Goal: Task Accomplishment & Management: Manage account settings

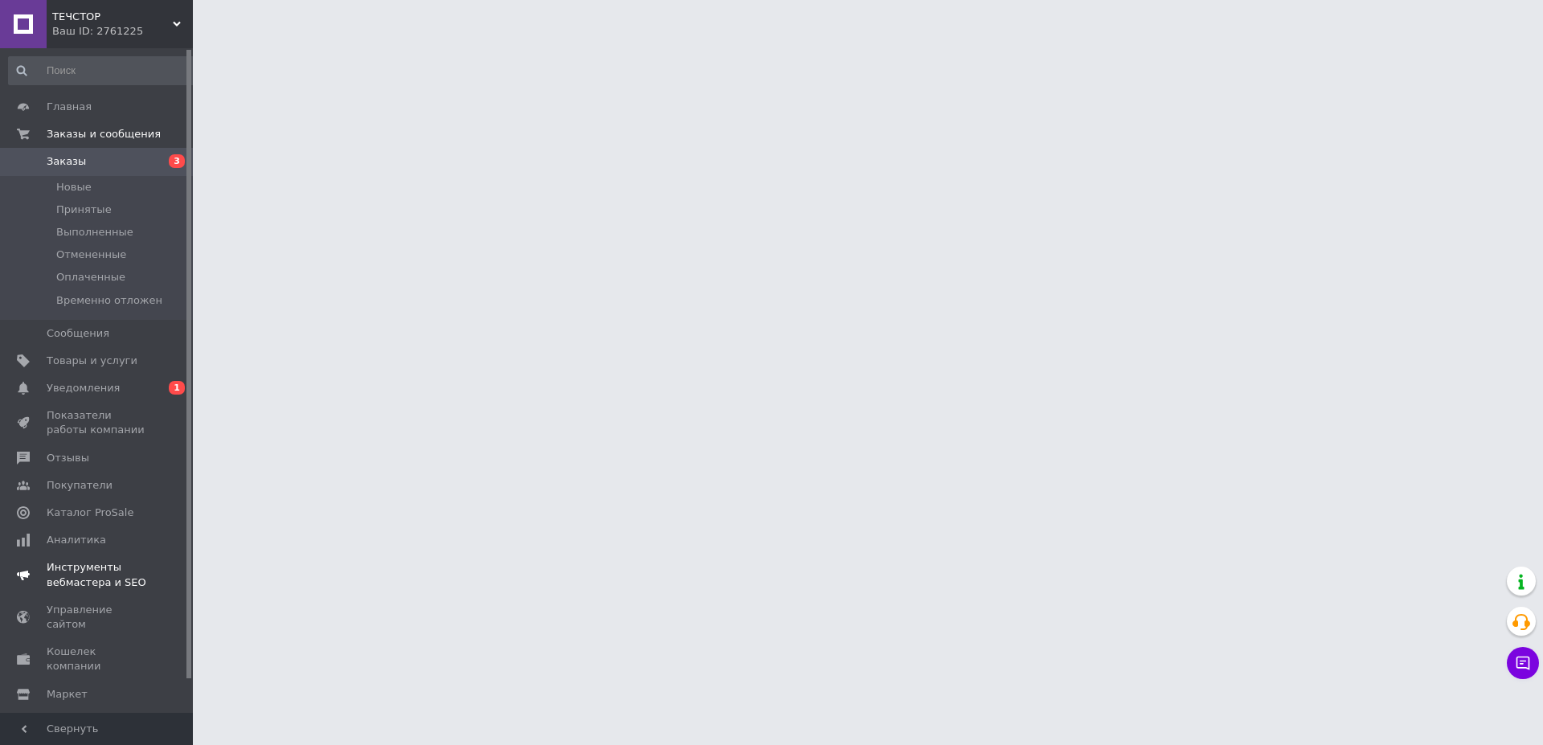
click at [100, 391] on span "Уведомления" at bounding box center [83, 388] width 73 height 14
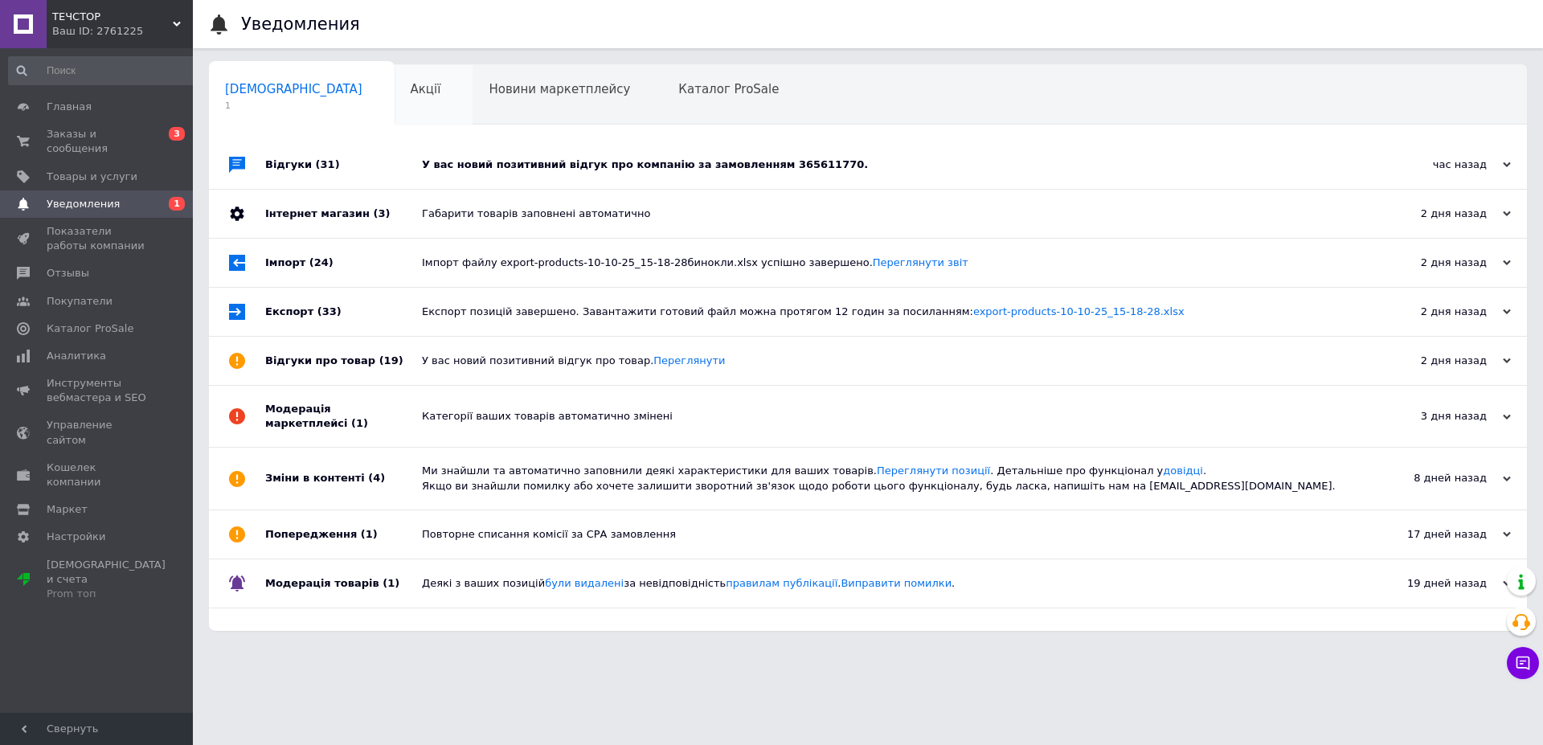
click at [411, 82] on span "Акції" at bounding box center [426, 89] width 31 height 14
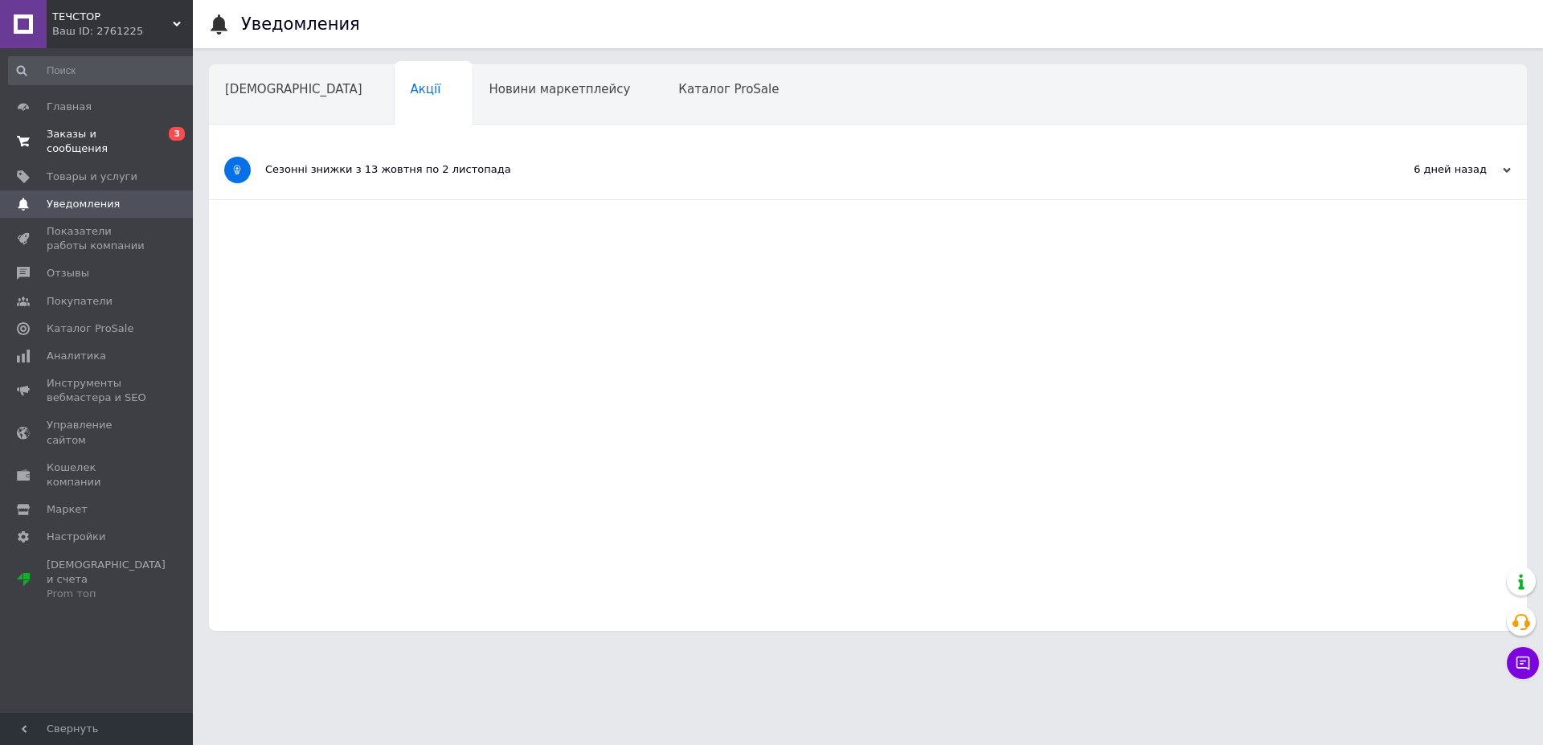
click at [34, 135] on span at bounding box center [23, 141] width 47 height 29
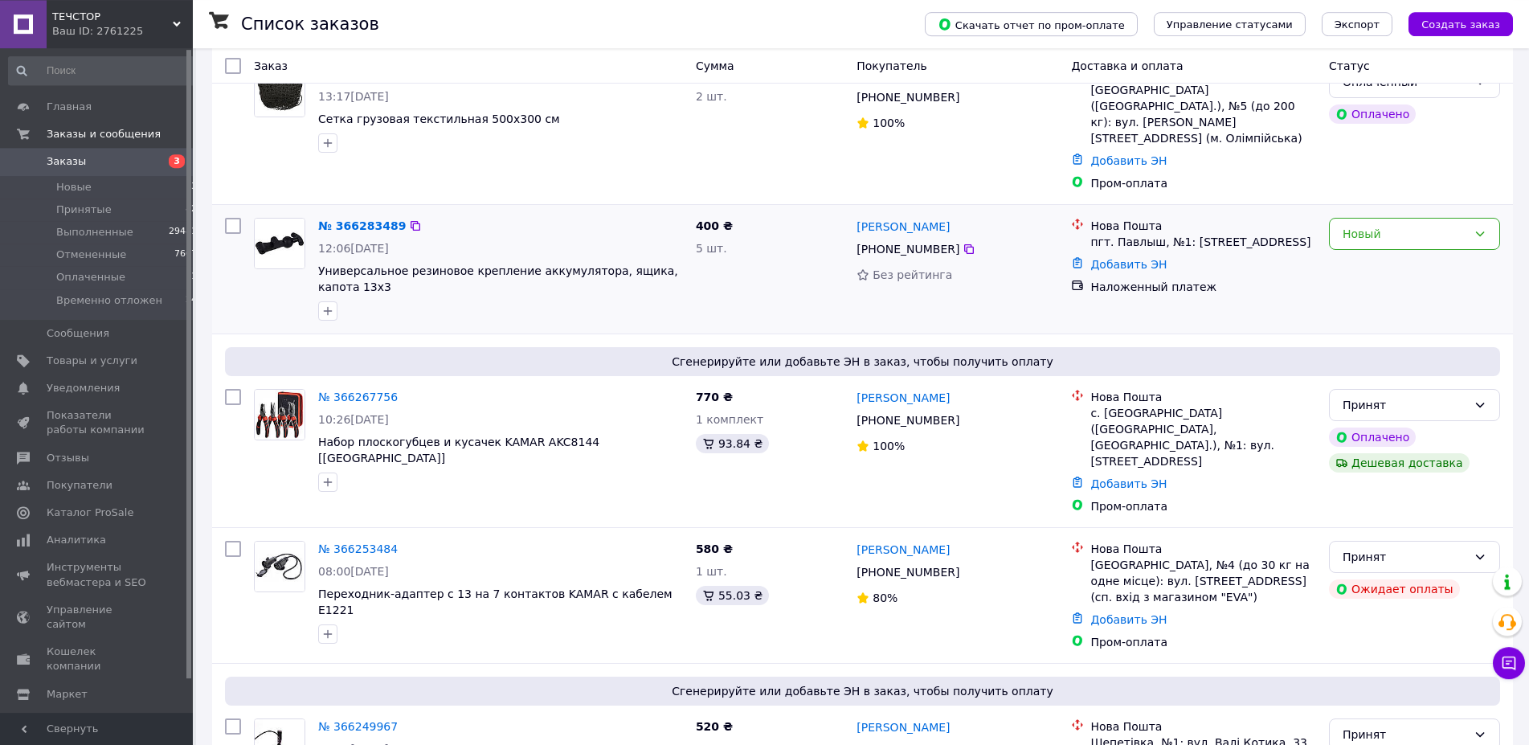
scroll to position [492, 0]
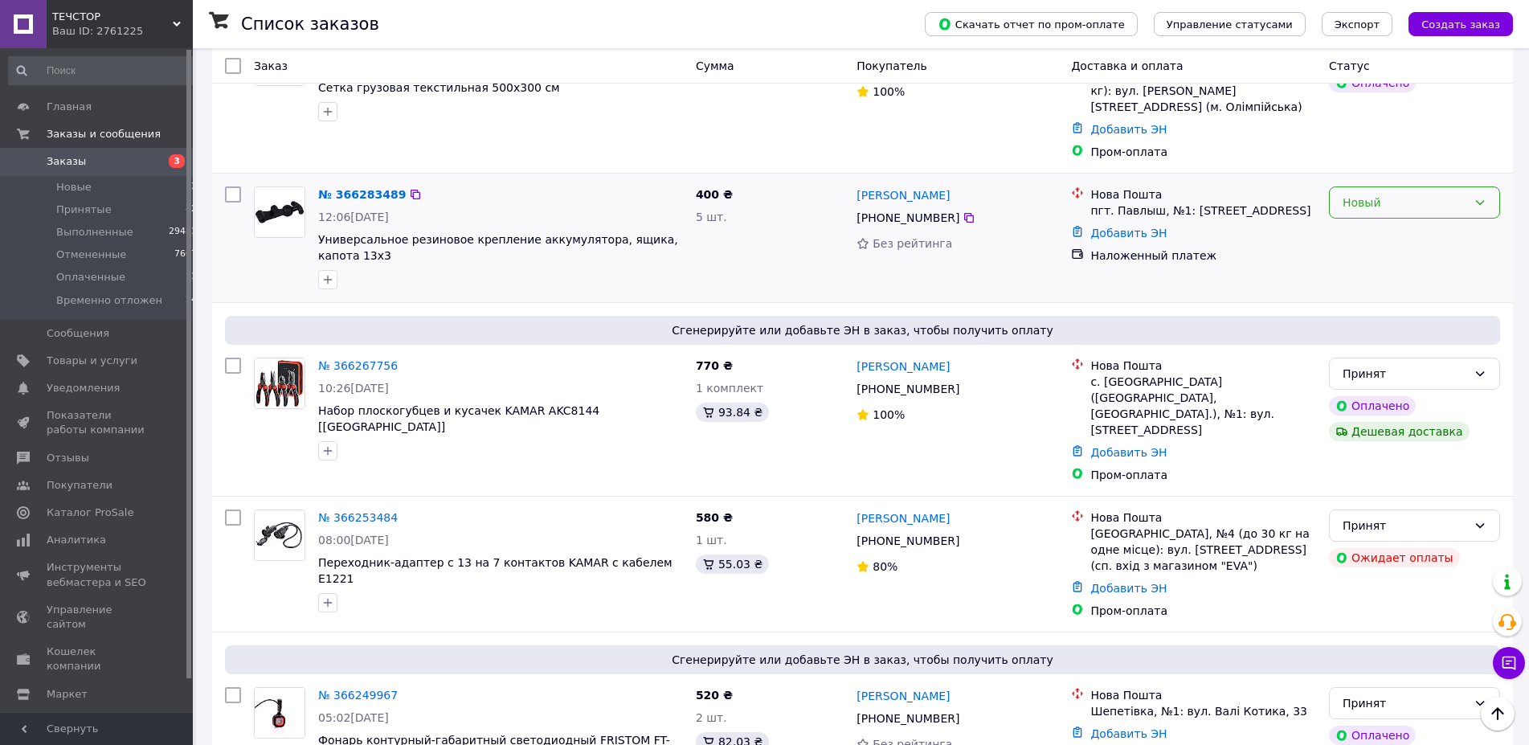
click at [1407, 194] on div "Новый" at bounding box center [1405, 203] width 125 height 18
click at [1378, 189] on li "Принят" at bounding box center [1415, 190] width 170 height 29
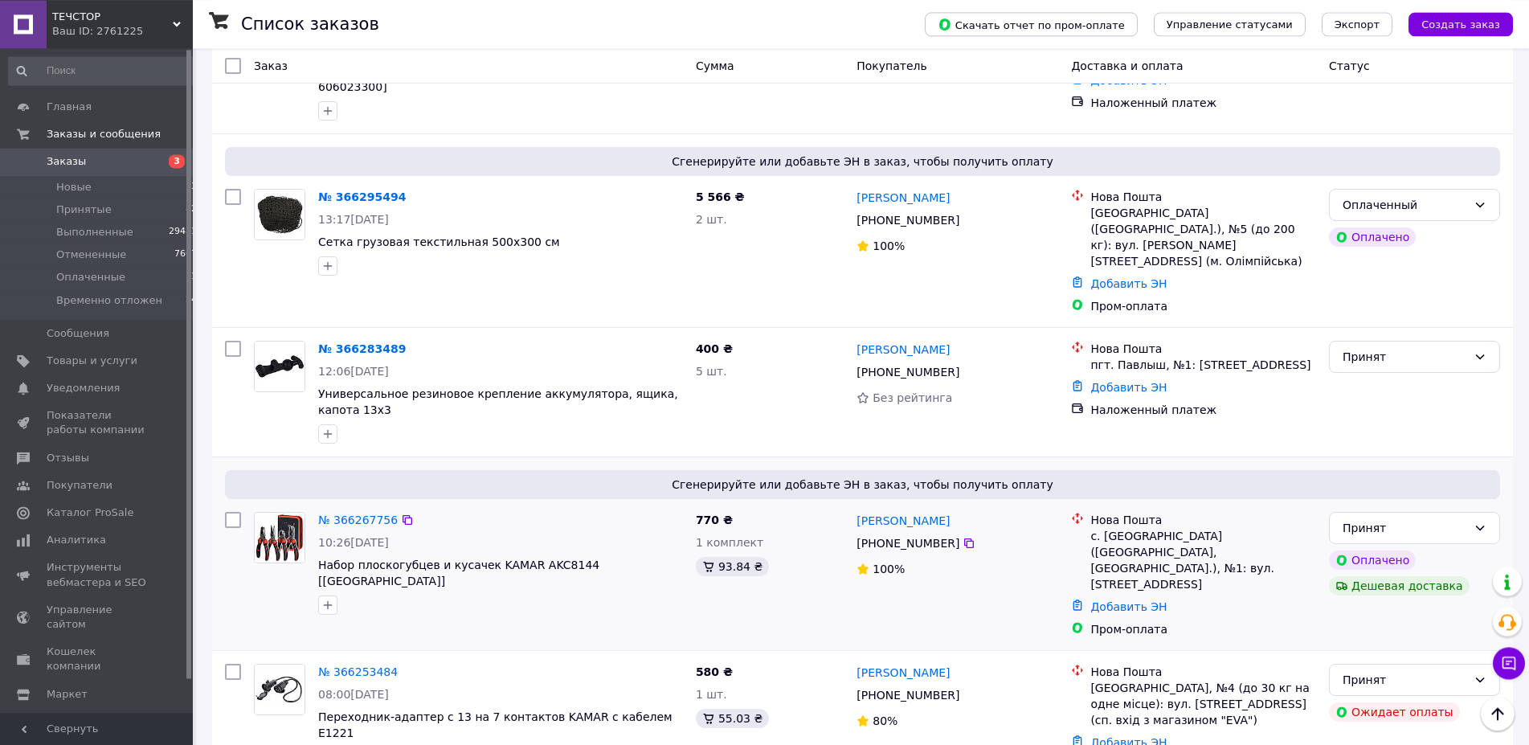
scroll to position [328, 0]
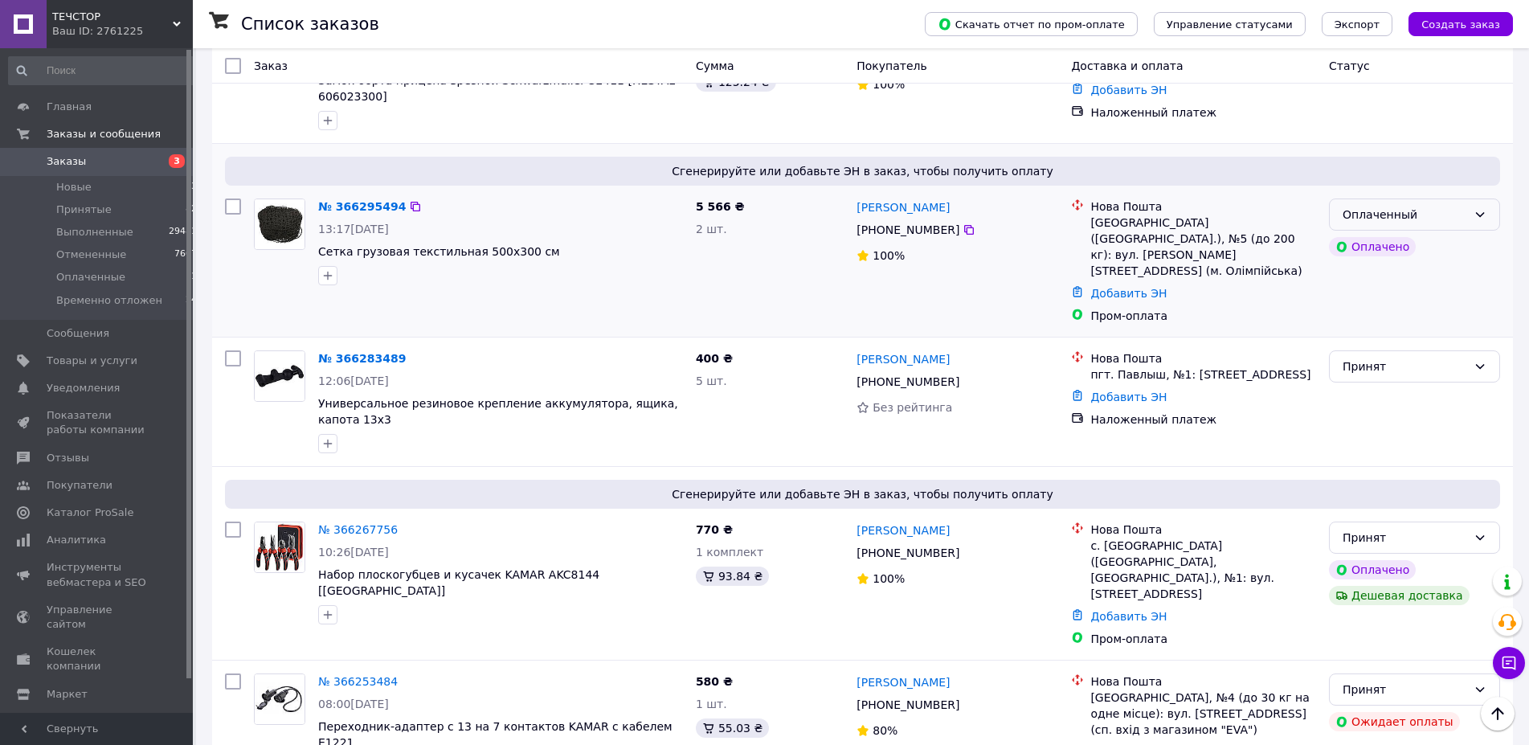
click at [1430, 206] on div "Оплаченный" at bounding box center [1405, 215] width 125 height 18
click at [1378, 231] on li "Принят" at bounding box center [1415, 234] width 170 height 29
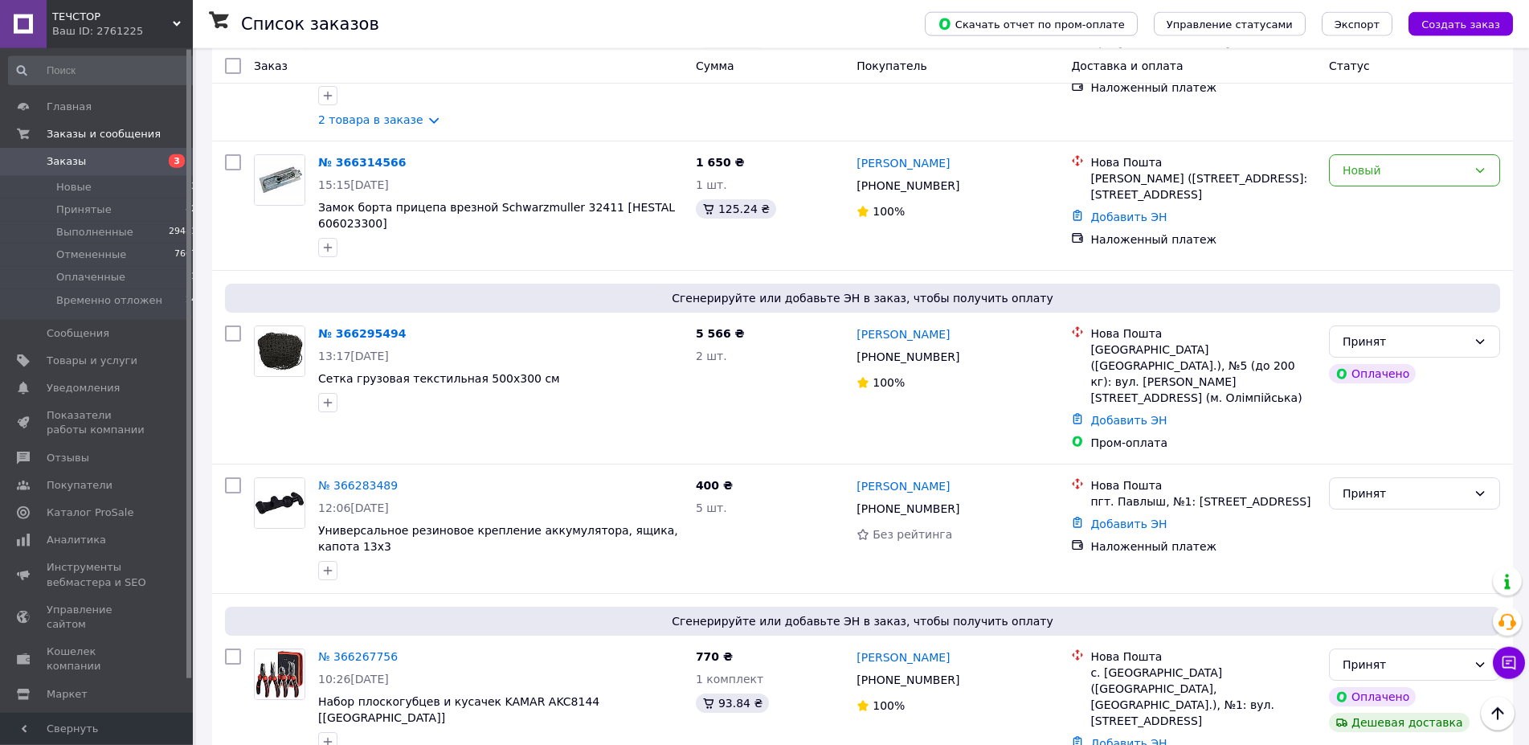
scroll to position [164, 0]
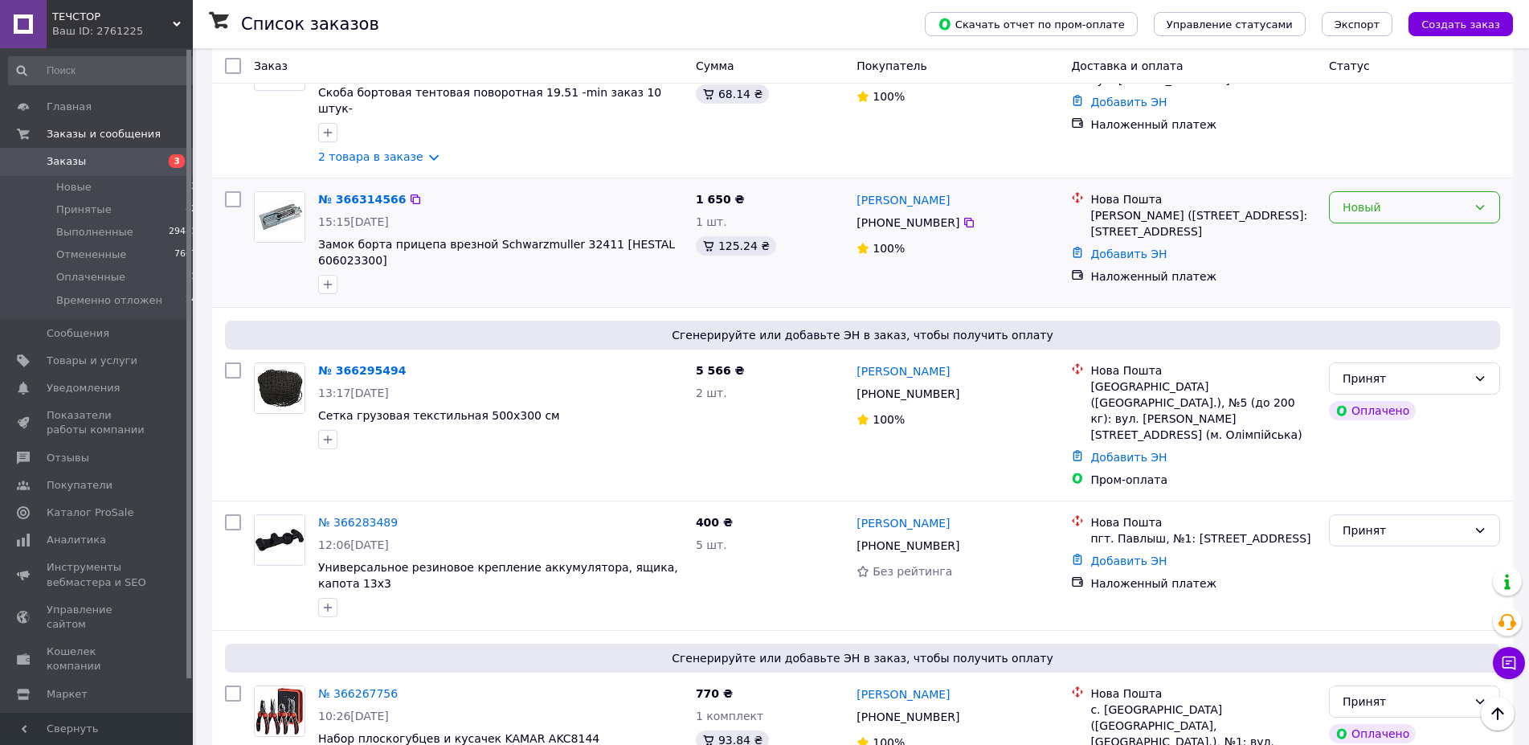
click at [1425, 199] on div "Новый" at bounding box center [1405, 208] width 125 height 18
click at [1372, 238] on li "Принят" at bounding box center [1415, 227] width 170 height 29
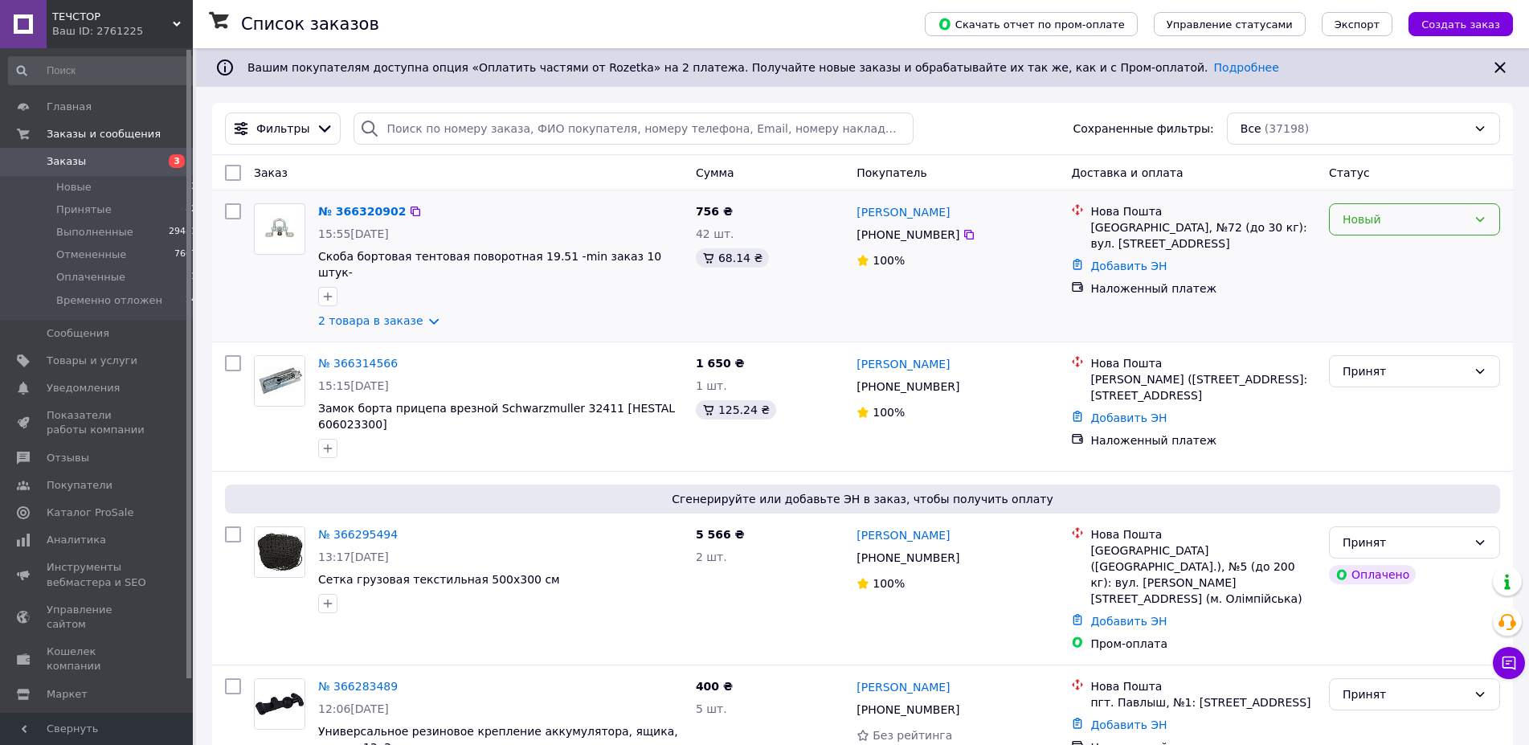
click at [1384, 208] on div "Новый" at bounding box center [1414, 219] width 171 height 32
click at [1363, 260] on li "Принят" at bounding box center [1415, 254] width 170 height 29
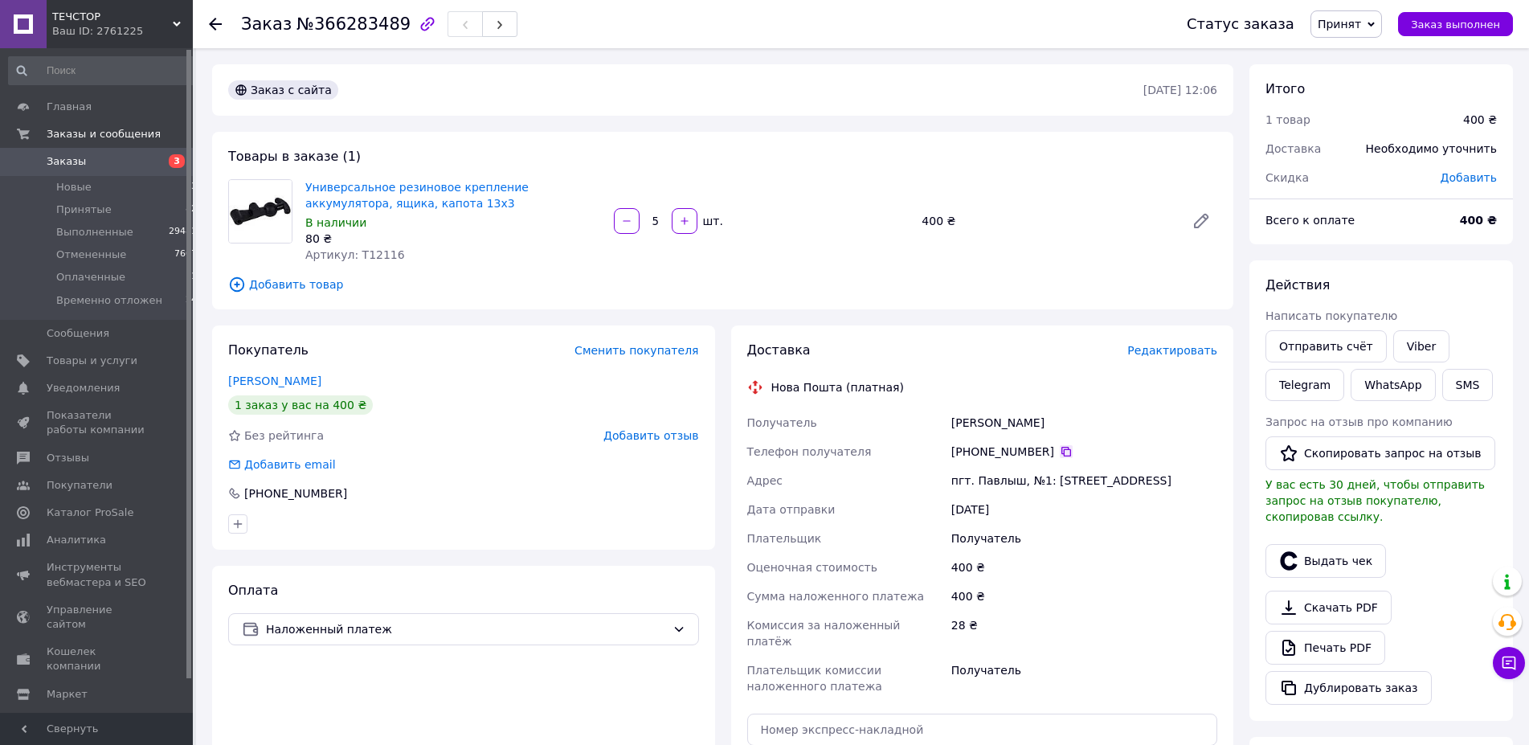
click at [1060, 454] on icon at bounding box center [1066, 451] width 13 height 13
drag, startPoint x: 1087, startPoint y: 420, endPoint x: 939, endPoint y: 418, distance: 148.7
click at [939, 418] on div "Получатель Кривошлик Олександр Телефон получателя +380 68 250 09 98   Адрес пгт…" at bounding box center [982, 554] width 477 height 293
copy div "Получатель Кривошлик Олександр"
click at [348, 31] on span "№366283489" at bounding box center [354, 23] width 114 height 19
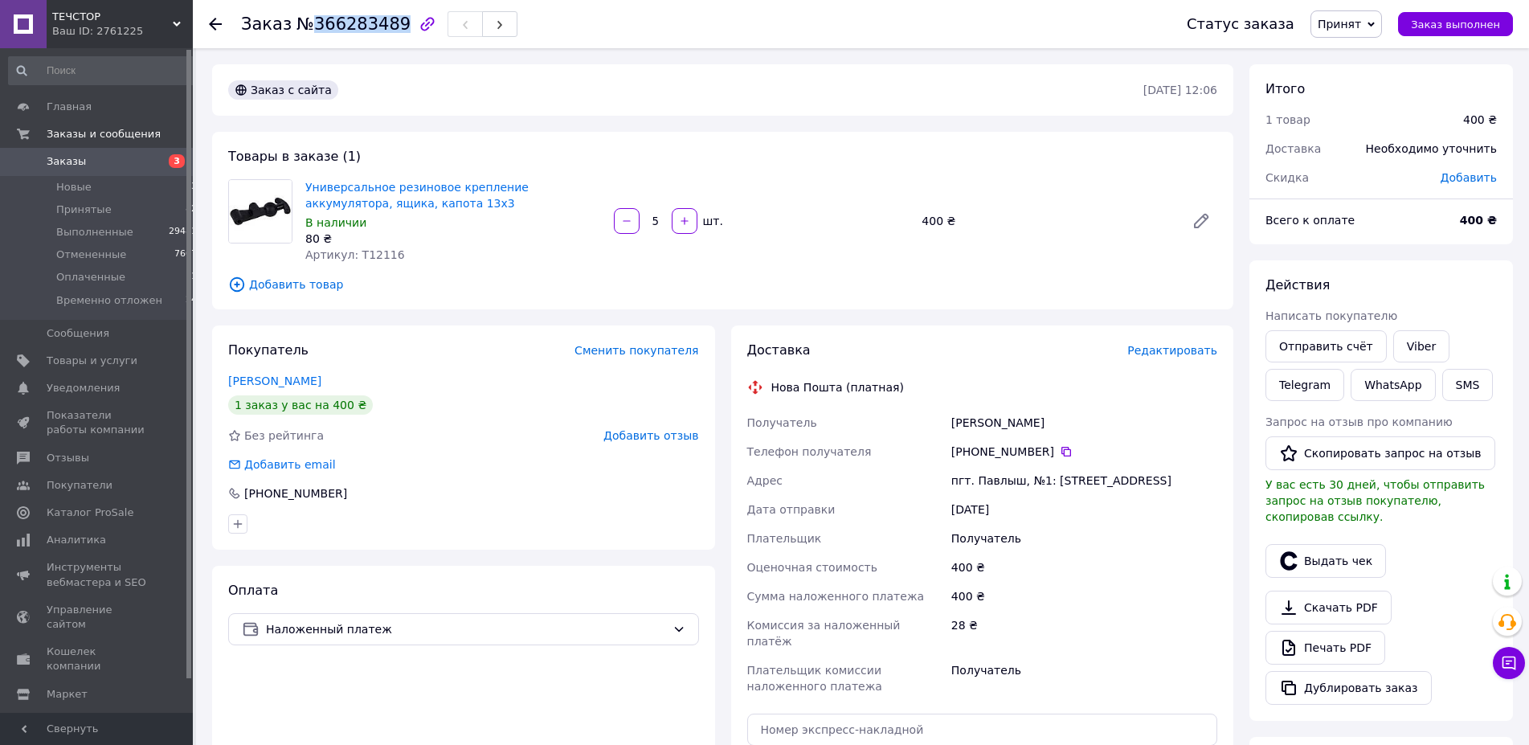
click at [348, 31] on span "№366283489" at bounding box center [354, 23] width 114 height 19
copy span "366283489"
drag, startPoint x: 949, startPoint y: 485, endPoint x: 1182, endPoint y: 485, distance: 233.1
click at [1182, 485] on div "пгт. Павлыш, №1: ул. Центральная, 2а" at bounding box center [1084, 480] width 272 height 29
copy div "пгт. Павлыш, №1: ул. Центральная, 2а"
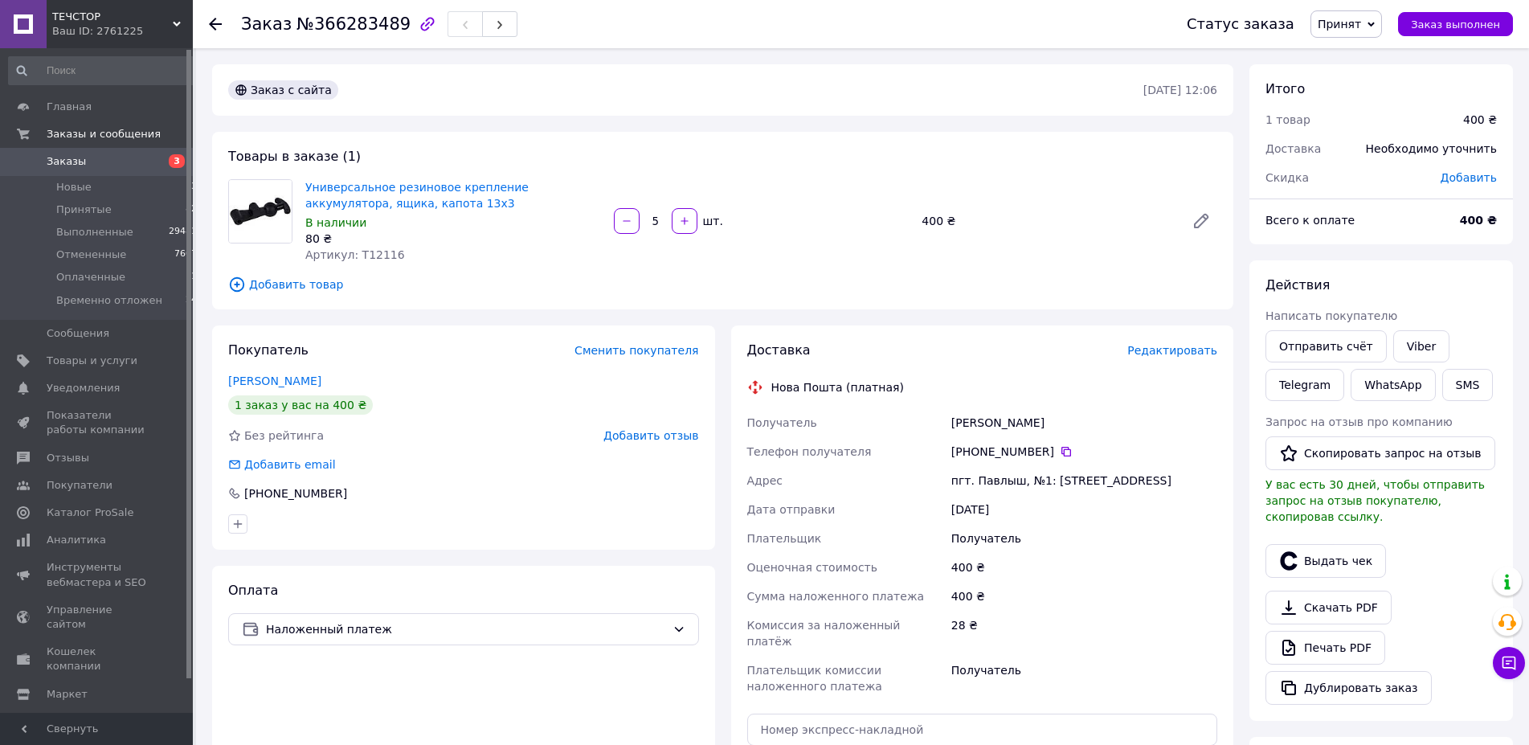
click at [375, 256] on span "Артикул: T12116" at bounding box center [355, 254] width 100 height 13
copy span "T12116"
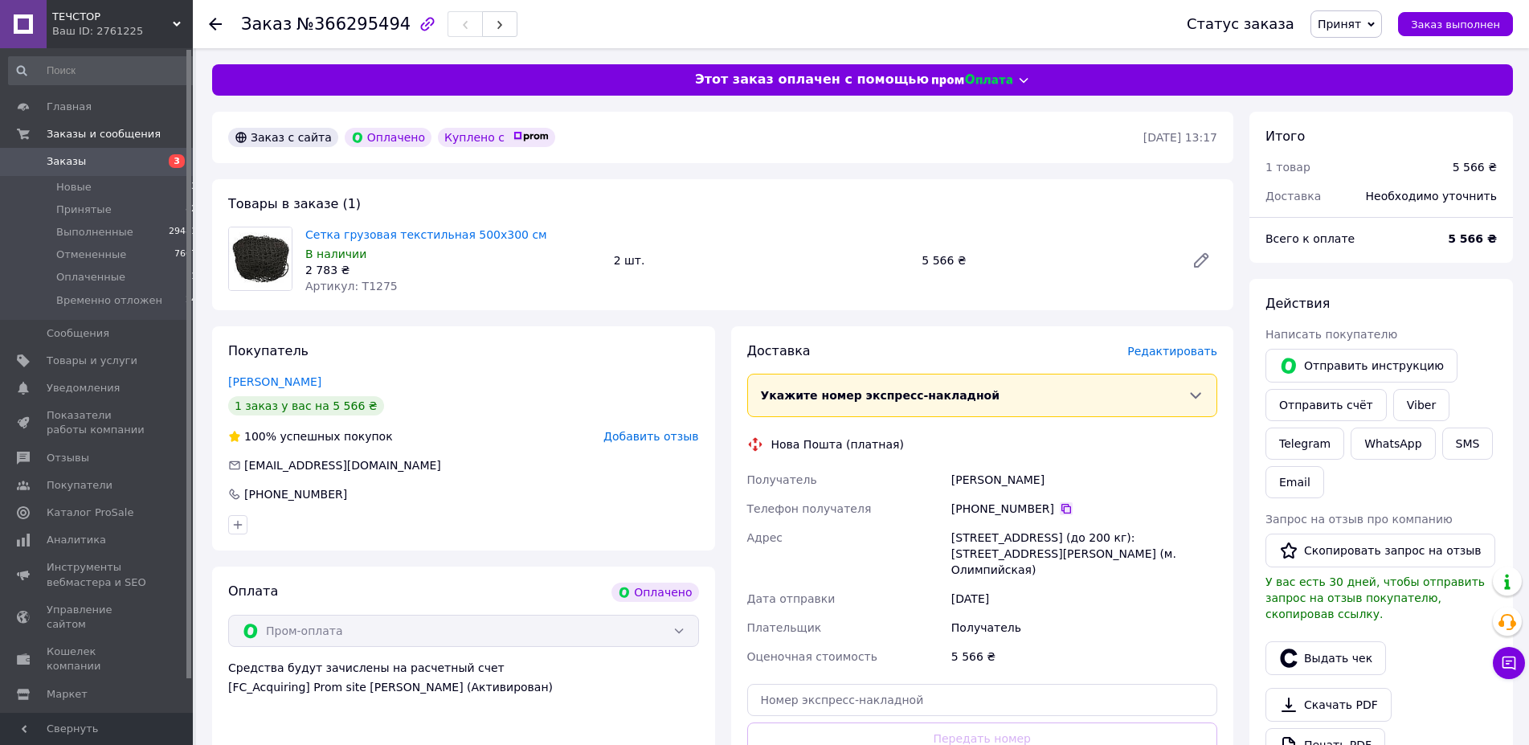
click at [1062, 506] on icon at bounding box center [1067, 509] width 10 height 10
drag, startPoint x: 1102, startPoint y: 478, endPoint x: 942, endPoint y: 479, distance: 159.9
click at [942, 479] on div "Получатель Самойленко Алексей Телефон получателя +380 67 223 07 22   Адрес г. К…" at bounding box center [982, 568] width 477 height 206
copy div "Получатель Самойленко Алексей"
click at [375, 17] on span "№366295494" at bounding box center [354, 23] width 114 height 19
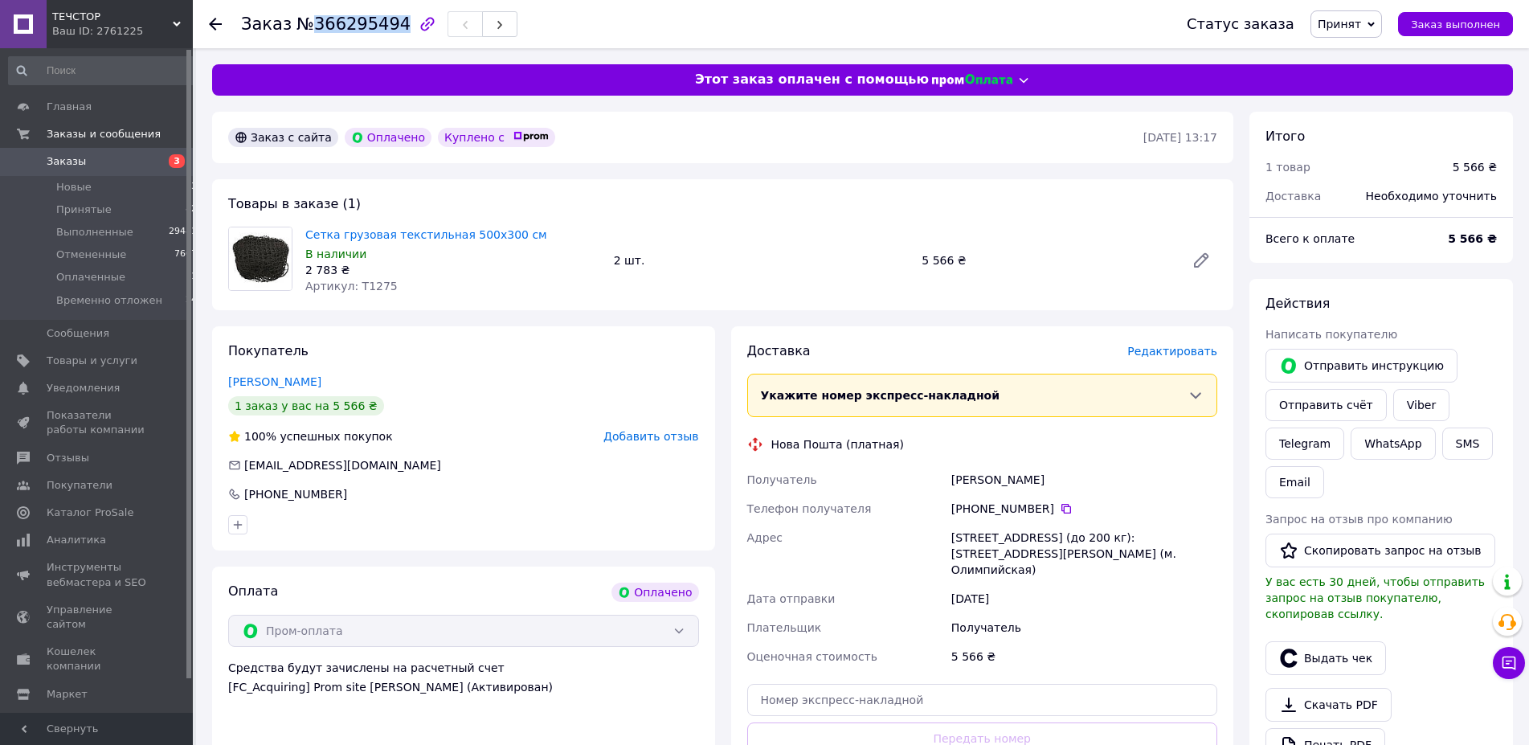
click at [375, 17] on span "№366295494" at bounding box center [354, 23] width 114 height 19
copy span "366295494"
drag, startPoint x: 946, startPoint y: 539, endPoint x: 1145, endPoint y: 551, distance: 199.7
click at [1145, 551] on div "Получатель Самойленко Алексей Телефон получателя +380 67 223 07 22   Адрес г. К…" at bounding box center [982, 568] width 477 height 206
copy div "Адрес г. Киев (Киевская обл.), №5 (до 200 кг): ул. Федорова, 32 (м. Олимпийская)"
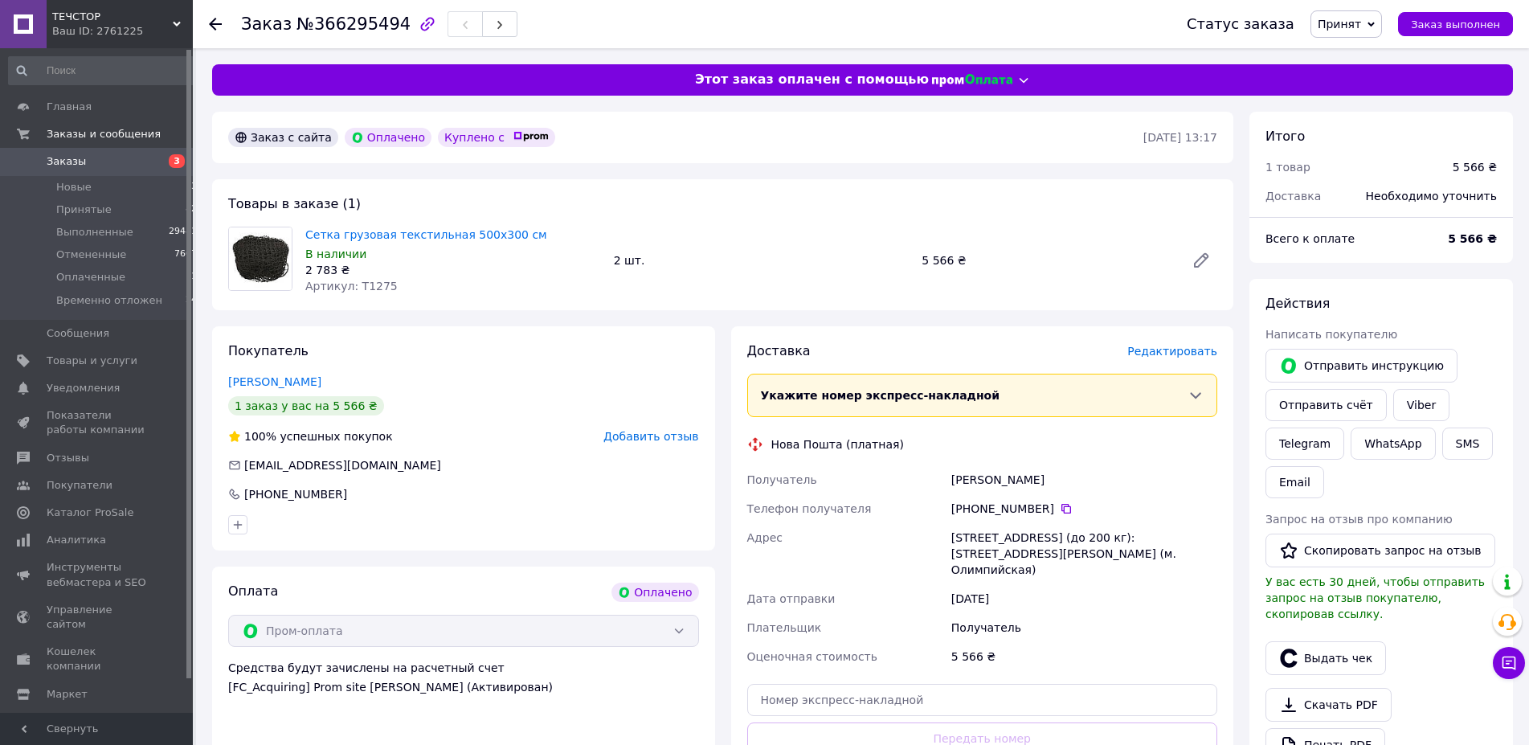
click at [362, 280] on span "Артикул: T1275" at bounding box center [351, 286] width 92 height 13
copy span "T1275"
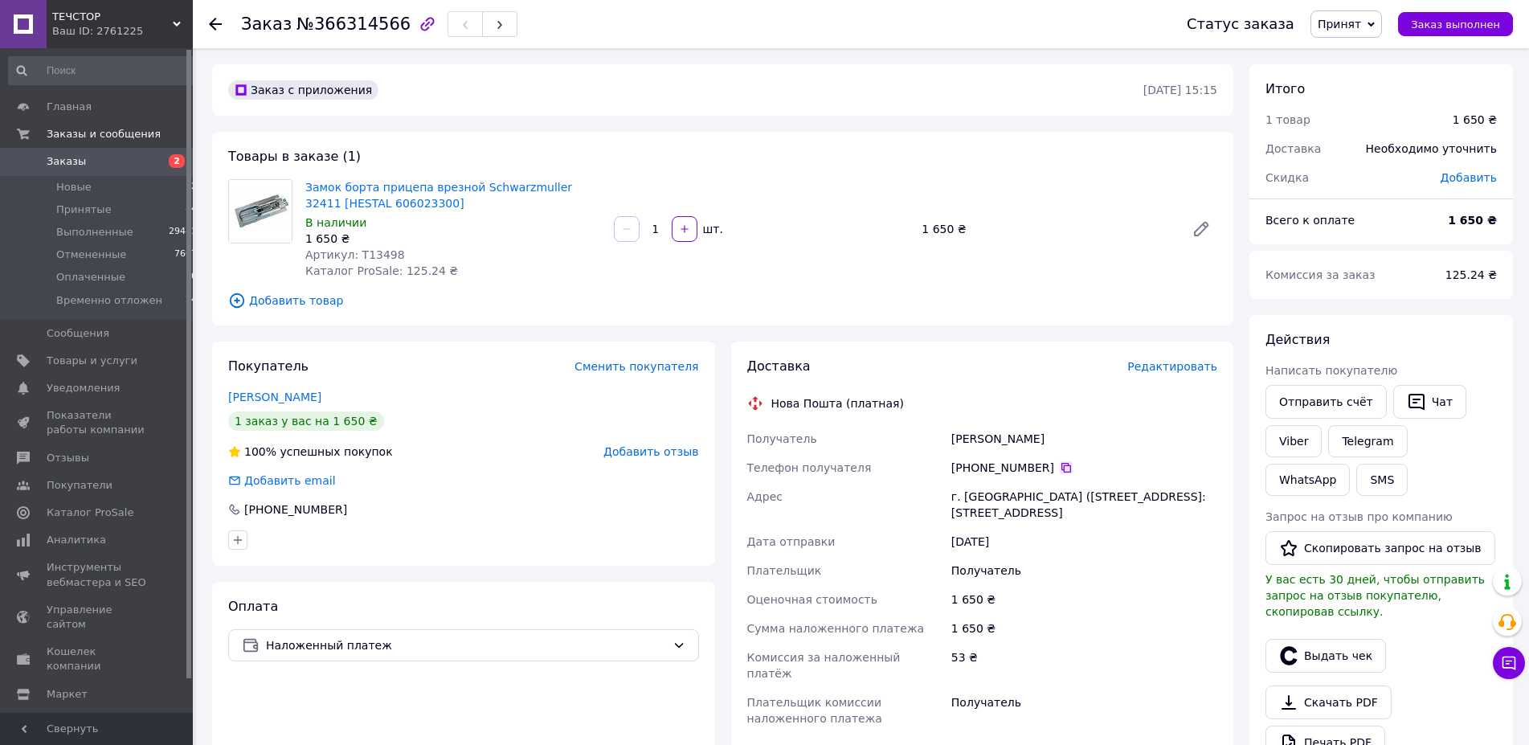
click at [1060, 468] on icon at bounding box center [1066, 467] width 13 height 13
drag, startPoint x: 1064, startPoint y: 444, endPoint x: 925, endPoint y: 439, distance: 139.1
click at [925, 439] on div "Получатель [PERSON_NAME] Телефон получателя [PHONE_NUMBER]   Адрес г. [PERSON_N…" at bounding box center [982, 578] width 477 height 309
copy div "Получатель [PERSON_NAME]"
click at [350, 18] on span "№366314566" at bounding box center [354, 23] width 114 height 19
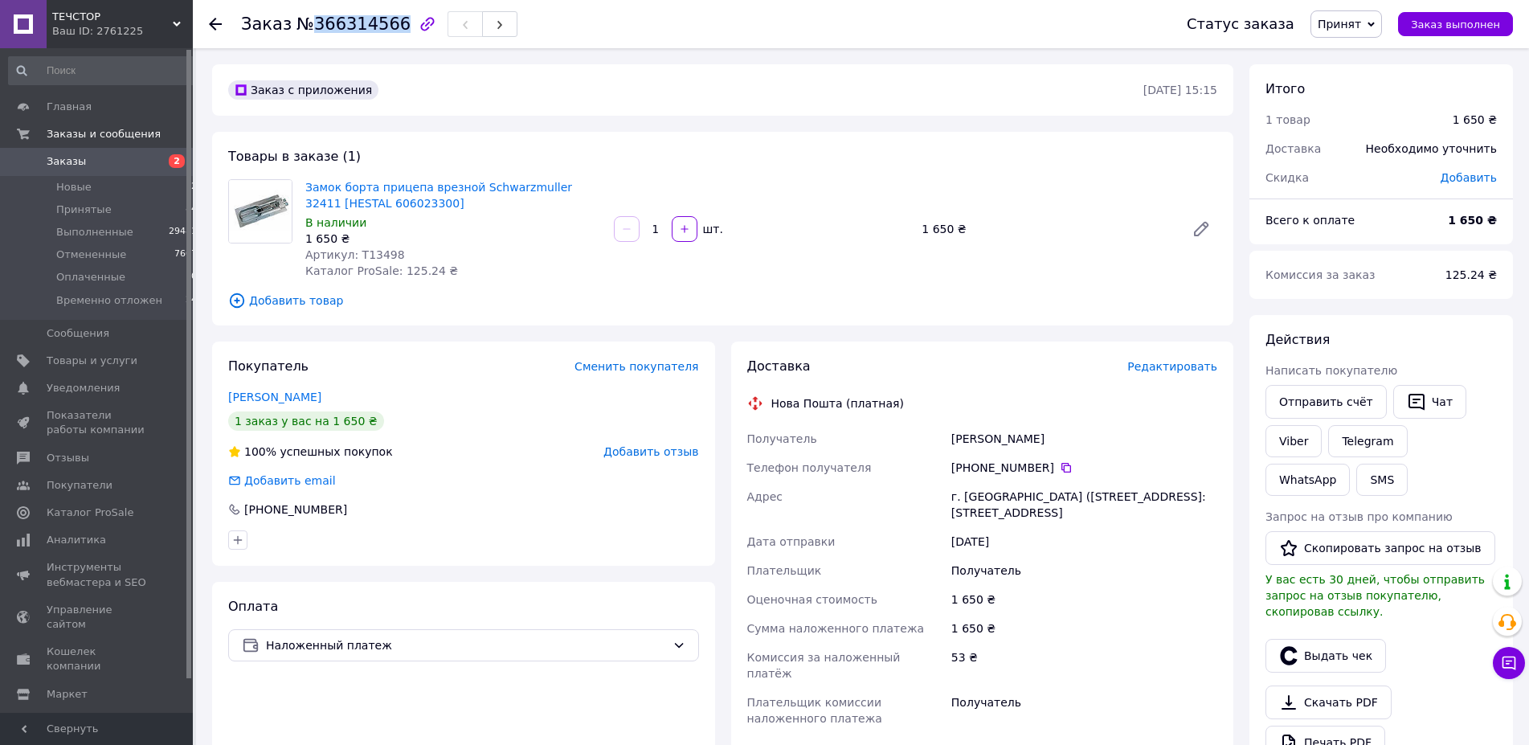
click at [350, 18] on span "№366314566" at bounding box center [354, 23] width 114 height 19
copy span "366314566"
drag, startPoint x: 946, startPoint y: 495, endPoint x: 1079, endPoint y: 516, distance: 134.3
click at [1079, 516] on div "Получатель Данилов Ігор Телефон получателя +380 97 983 32 30   Адрес г. Лозовая…" at bounding box center [982, 578] width 477 height 309
copy div "Адрес г. Лозовая (Харьковская обл., Лозовский р-н.), №1: ул. Транспортная, 1"
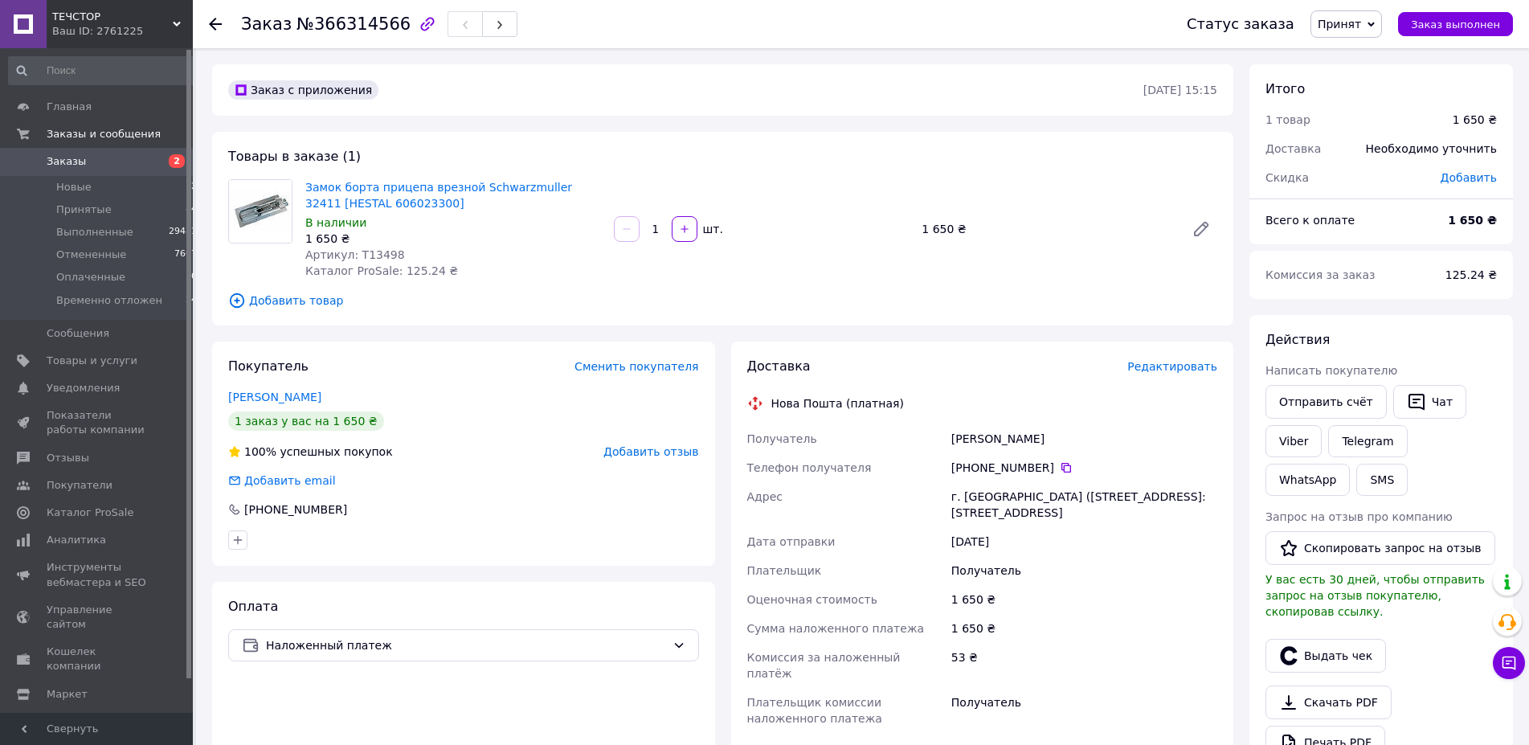
click at [379, 256] on span "Артикул: T13498" at bounding box center [355, 254] width 100 height 13
copy span "T13498"
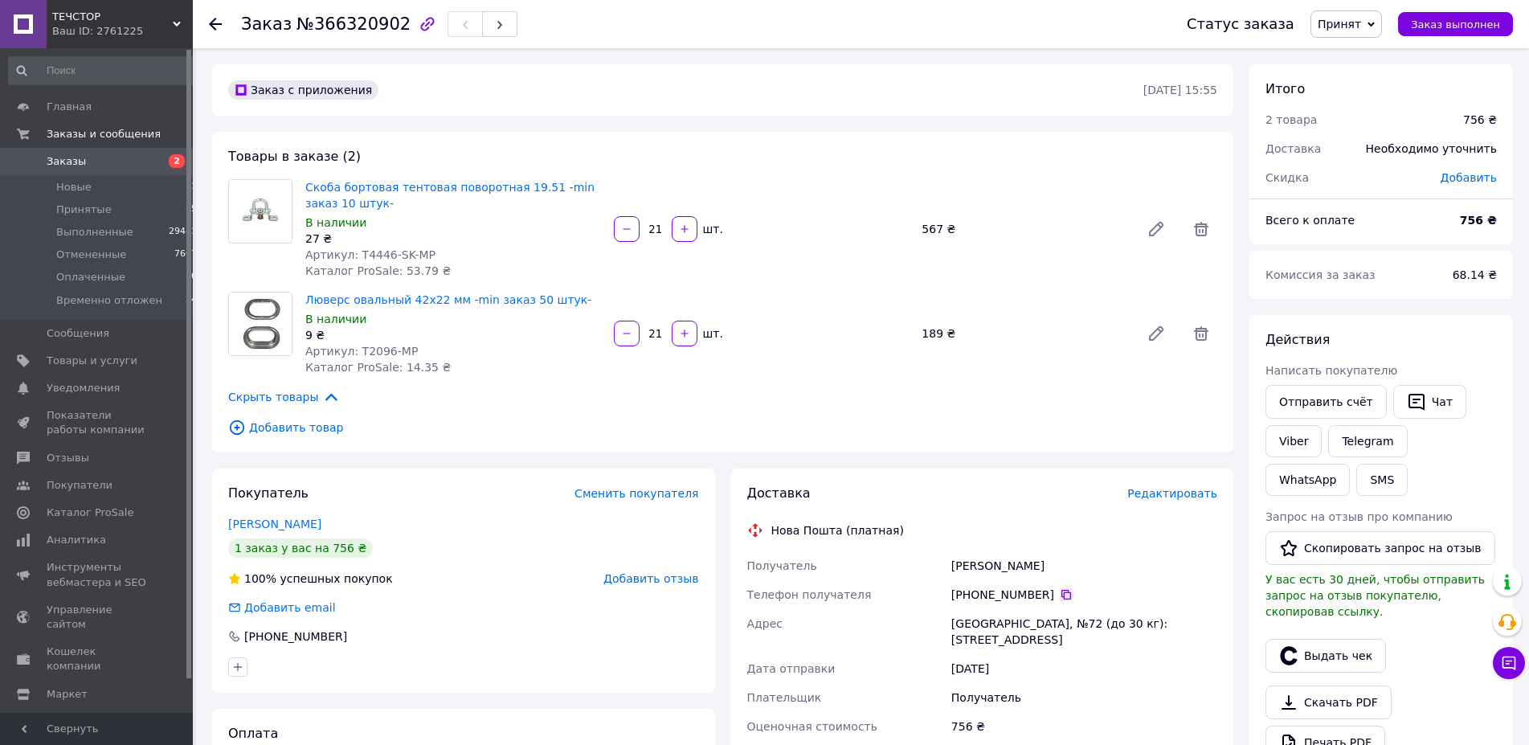
click at [1062, 592] on icon at bounding box center [1066, 594] width 13 height 13
drag, startPoint x: 1070, startPoint y: 566, endPoint x: 942, endPoint y: 569, distance: 127.8
click at [942, 569] on div "Получатель [PERSON_NAME] Телефон получателя [PHONE_NUMBER]   Адрес Одесса, №72 …" at bounding box center [982, 705] width 477 height 309
copy div "Получатель [PERSON_NAME]"
click at [341, 19] on span "№366320902" at bounding box center [354, 23] width 114 height 19
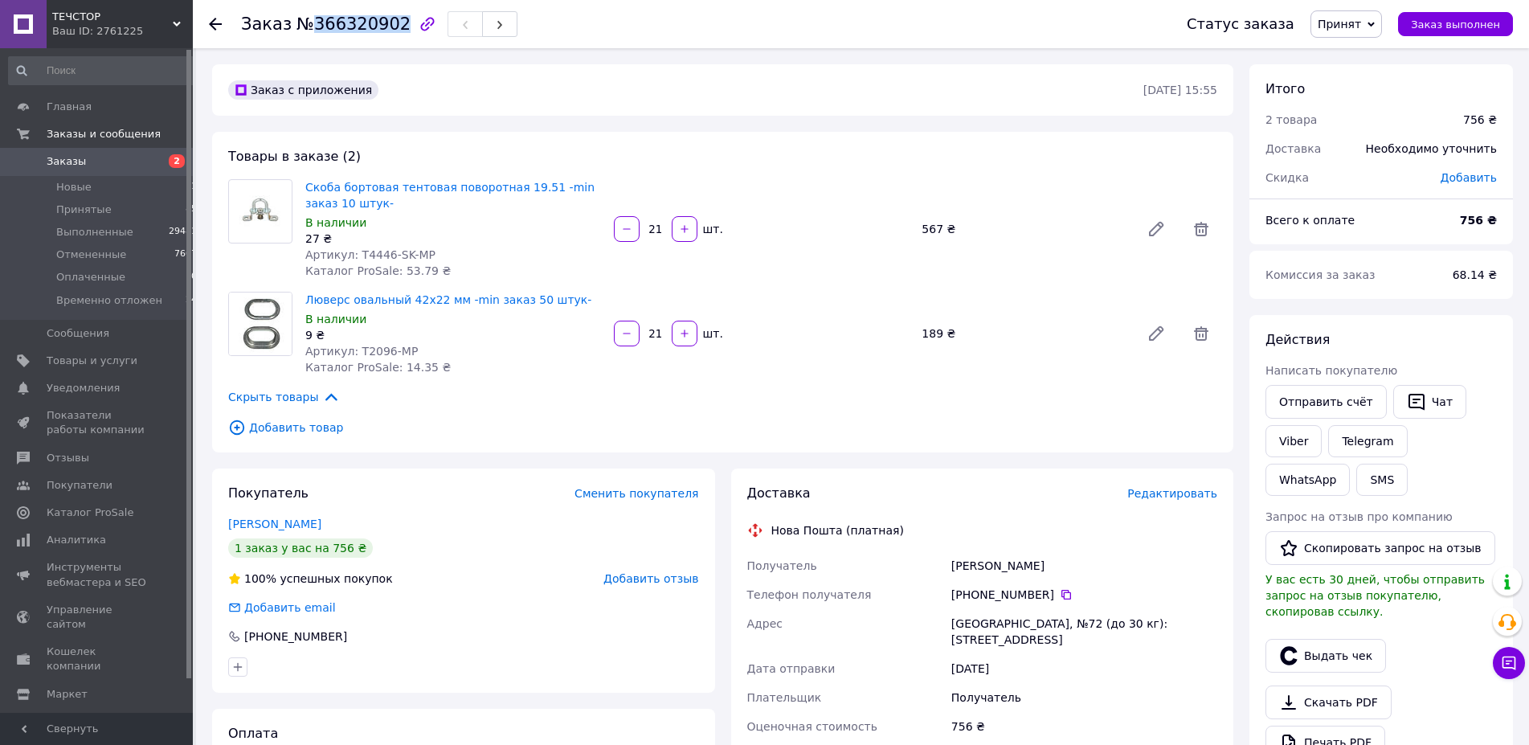
click at [341, 19] on span "№366320902" at bounding box center [354, 23] width 114 height 19
copy span "366320902"
drag, startPoint x: 953, startPoint y: 628, endPoint x: 1197, endPoint y: 617, distance: 243.8
click at [1197, 617] on div "[GEOGRAPHIC_DATA], №72 (до 30 кг): [STREET_ADDRESS]" at bounding box center [1084, 631] width 272 height 45
copy div "[GEOGRAPHIC_DATA], №72 (до 30 кг): [STREET_ADDRESS]"
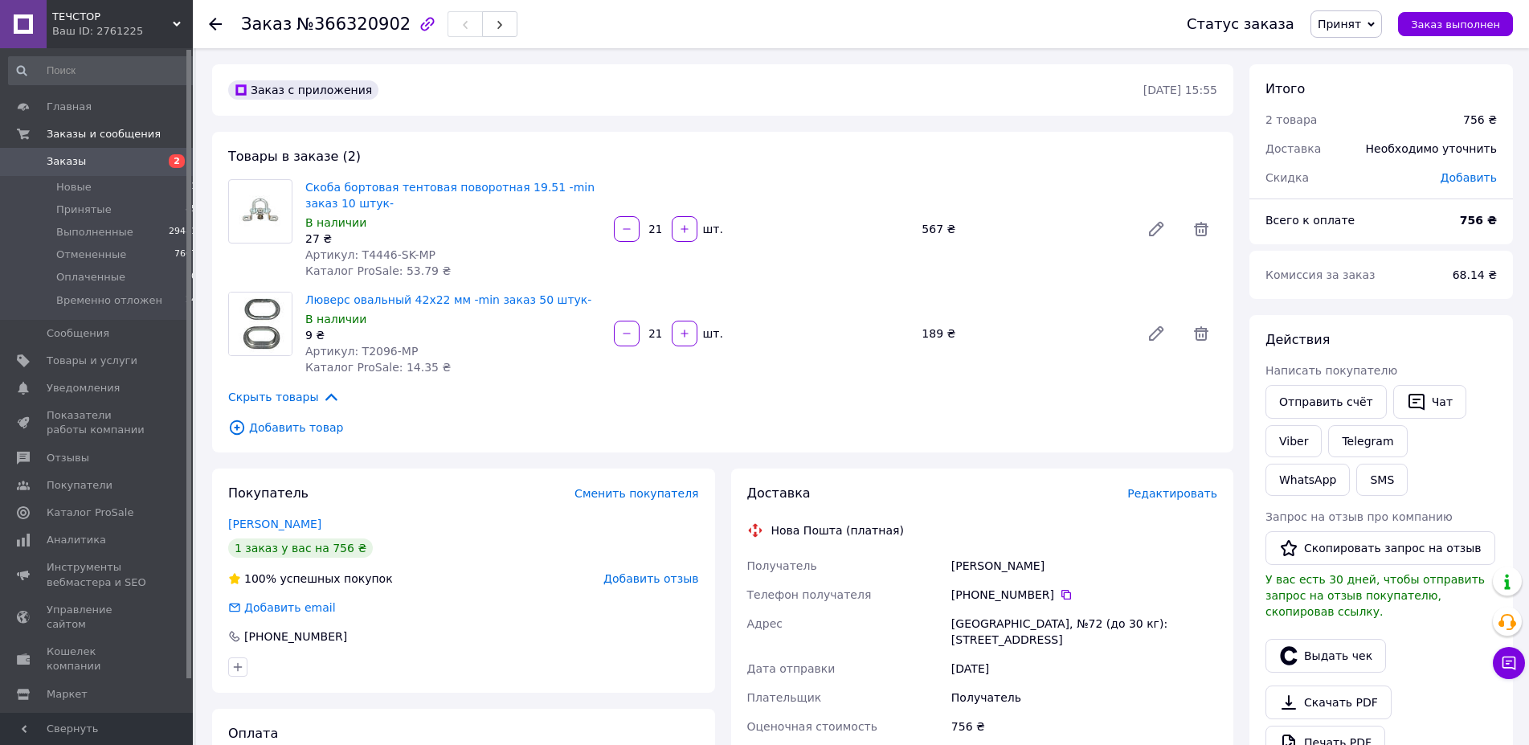
click at [374, 256] on span "Артикул: T4446-SK-MP" at bounding box center [370, 254] width 130 height 13
copy span "T4446"
click at [367, 352] on span "Артикул: T2096-MP" at bounding box center [361, 351] width 113 height 13
click at [367, 351] on span "Артикул: T2096-MP" at bounding box center [361, 351] width 113 height 13
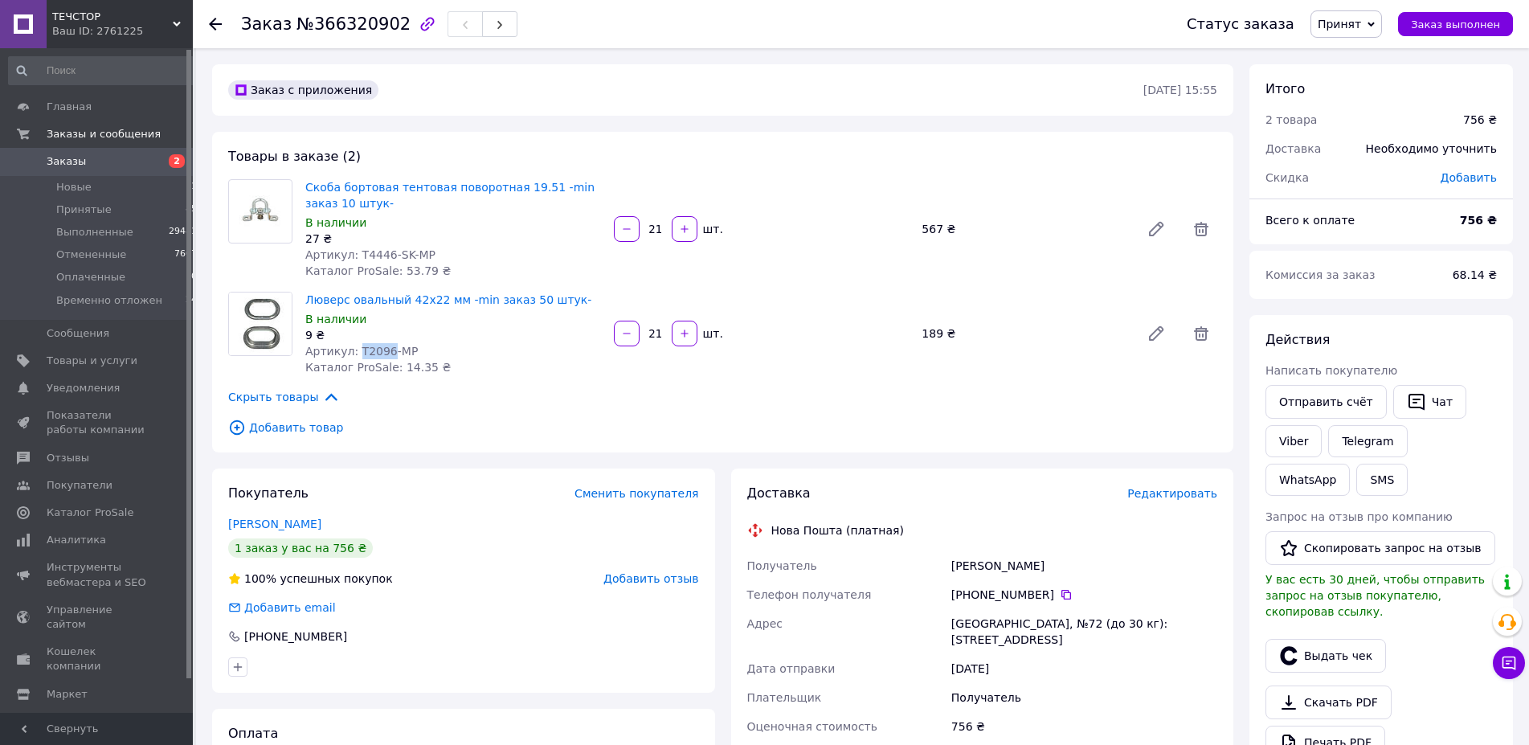
copy span "T2096"
